Goal: Task Accomplishment & Management: Manage account settings

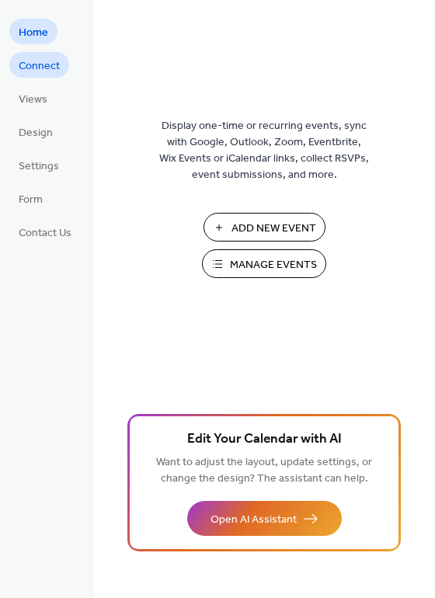
click at [38, 62] on span "Connect" at bounding box center [39, 66] width 41 height 16
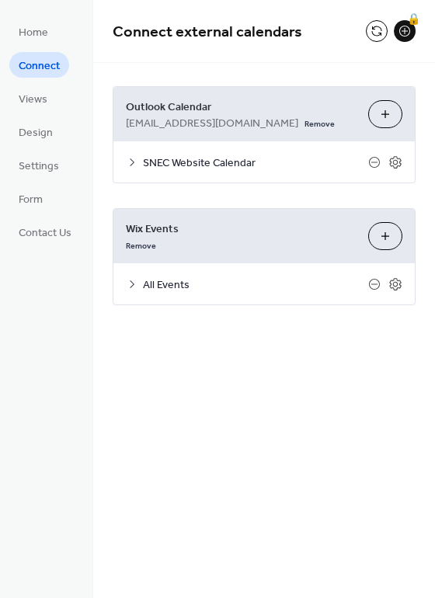
click at [130, 157] on icon at bounding box center [132, 162] width 12 height 12
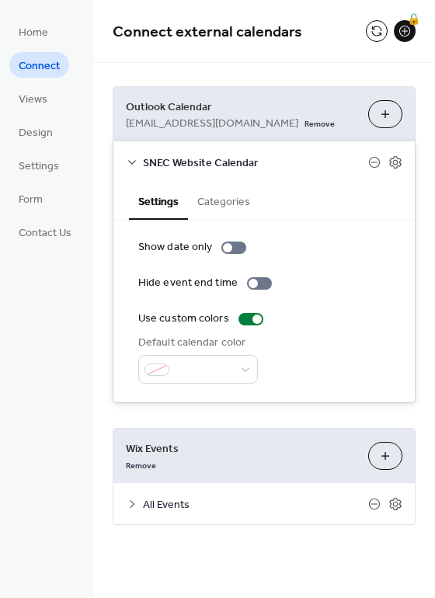
click at [212, 199] on button "Categories" at bounding box center [223, 201] width 71 height 36
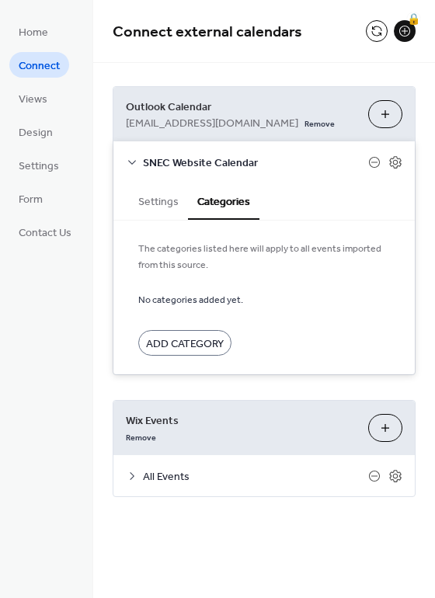
click at [152, 200] on button "Settings" at bounding box center [158, 201] width 59 height 36
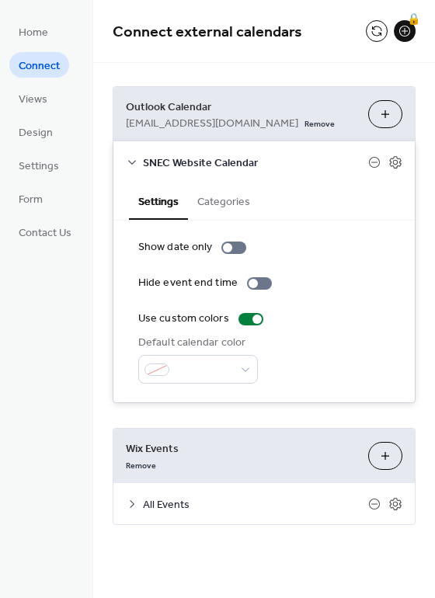
click at [225, 194] on button "Categories" at bounding box center [223, 201] width 71 height 36
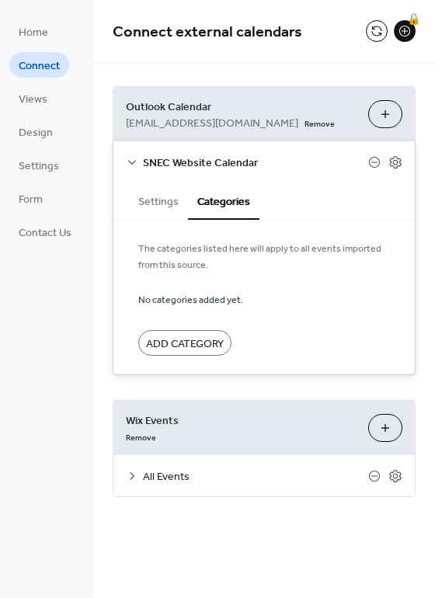
click at [197, 339] on span "Add Category" at bounding box center [185, 344] width 78 height 16
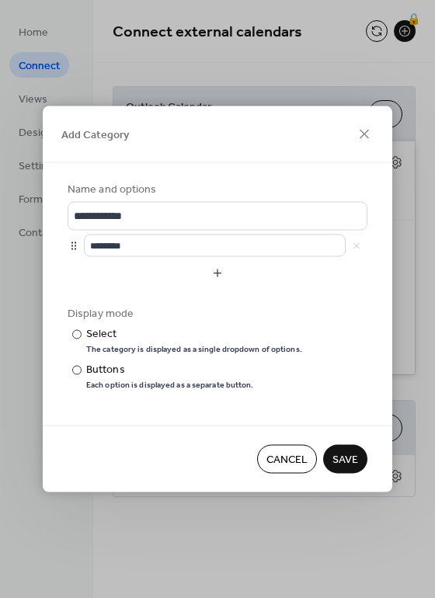
click at [271, 454] on span "Cancel" at bounding box center [286, 460] width 41 height 16
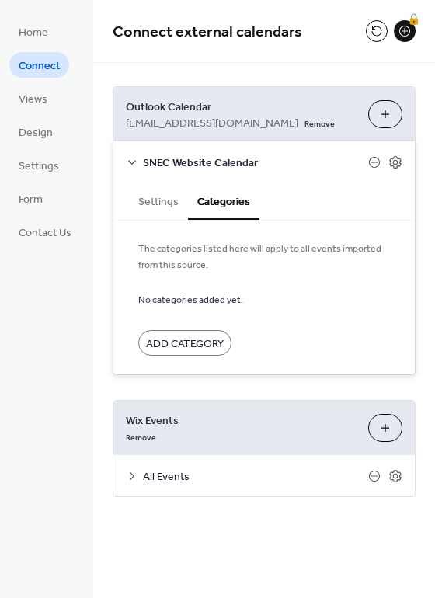
click at [131, 376] on div "**********" at bounding box center [264, 292] width 342 height 458
click at [133, 159] on icon at bounding box center [132, 162] width 12 height 12
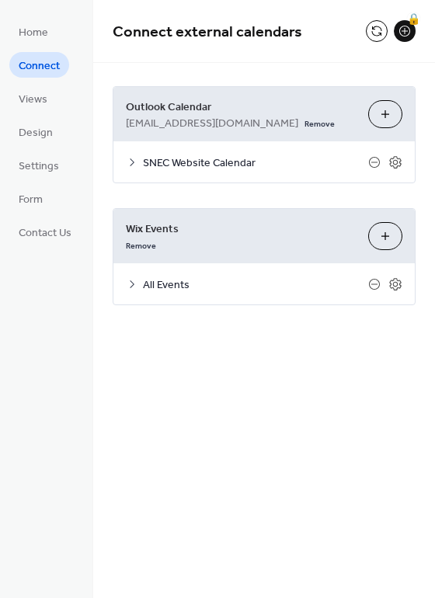
click at [133, 159] on icon at bounding box center [132, 162] width 12 height 12
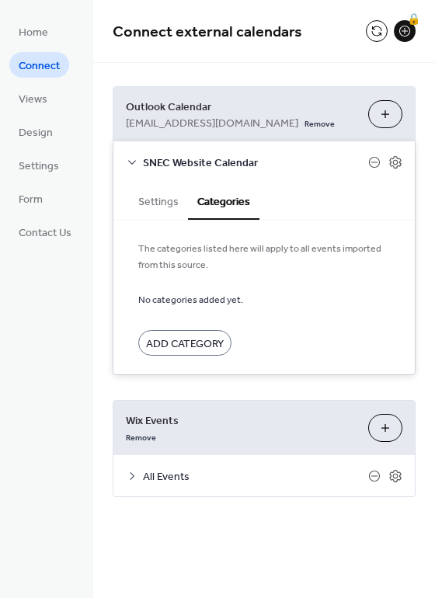
click at [130, 156] on icon at bounding box center [132, 162] width 12 height 12
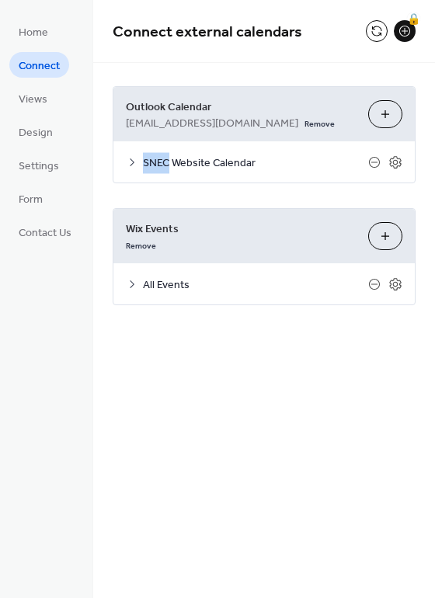
click at [130, 156] on icon at bounding box center [132, 162] width 12 height 12
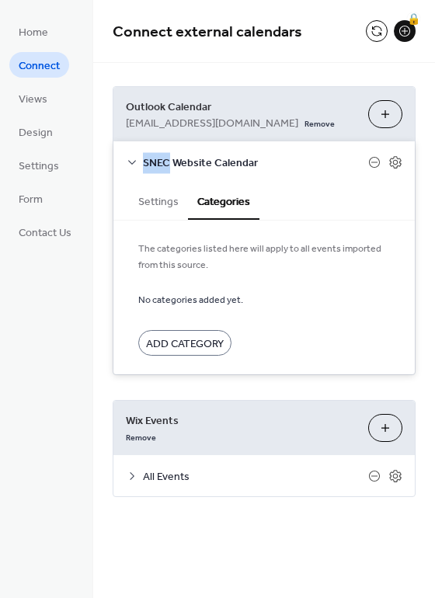
click at [141, 200] on button "Settings" at bounding box center [158, 201] width 59 height 36
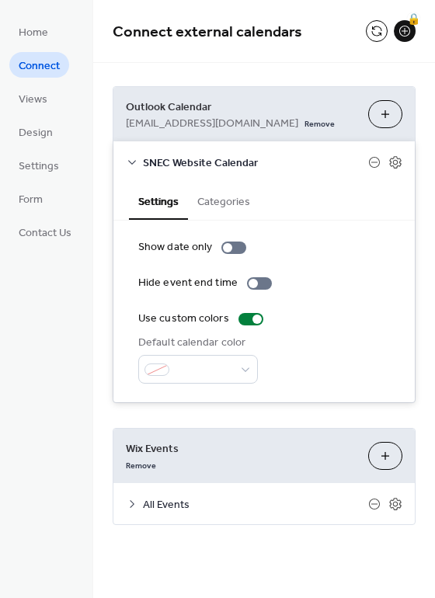
click at [103, 277] on div "**********" at bounding box center [264, 306] width 342 height 486
click at [378, 110] on button "Choose Calendars" at bounding box center [385, 114] width 34 height 28
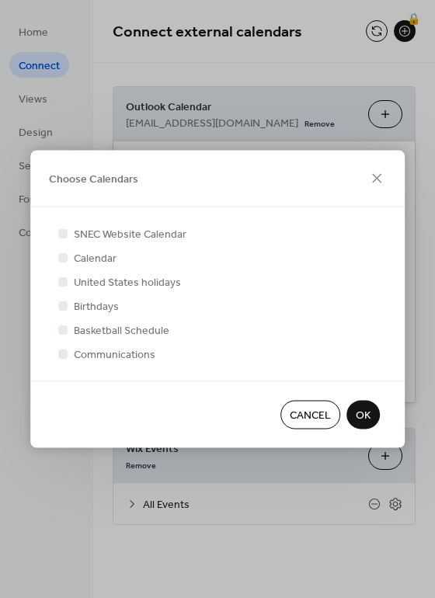
click at [305, 411] on span "Cancel" at bounding box center [310, 416] width 41 height 16
